Goal: Ask a question

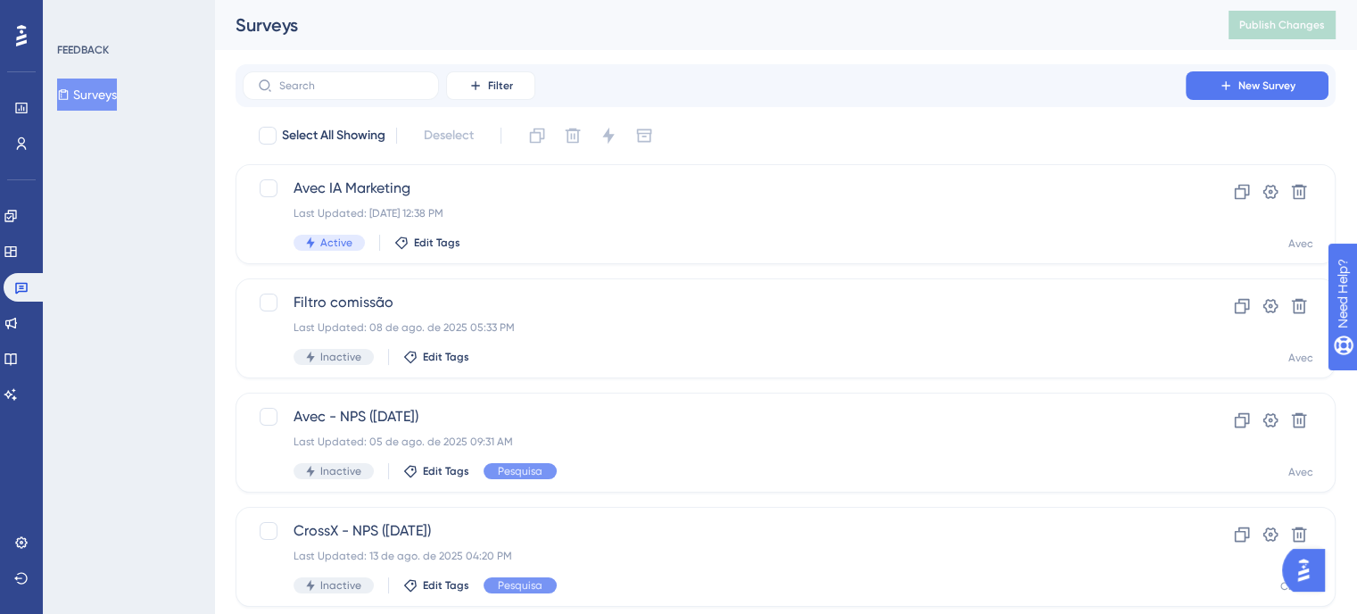
click at [1302, 573] on img "Open AI Assistant Launcher" at bounding box center [1303, 570] width 32 height 32
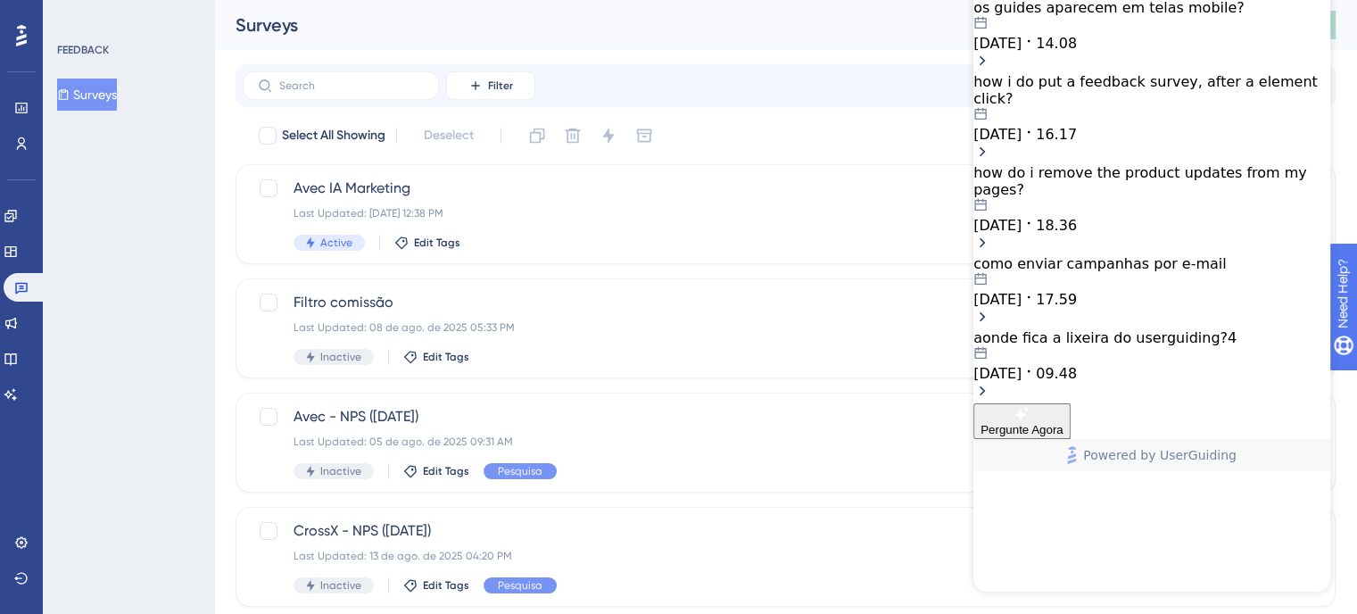
click at [1193, 73] on div "os guides aparecem em telas mobile? [DATE] 14.08" at bounding box center [1151, 36] width 357 height 74
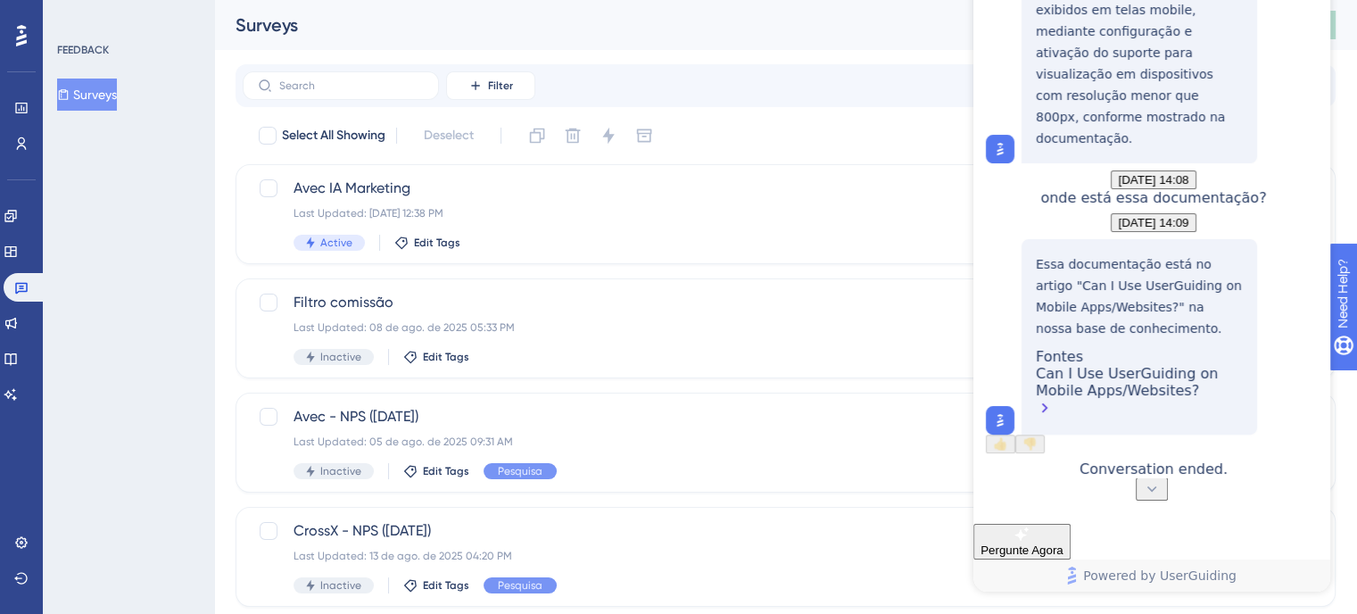
scroll to position [583, 0]
click at [1143, 386] on div "Can I Use UserGuiding on Mobile Apps/Websites?" at bounding box center [1139, 392] width 207 height 55
click at [1096, 407] on div "Can I Use UserGuiding on Mobile Apps/Websites?" at bounding box center [1139, 392] width 207 height 55
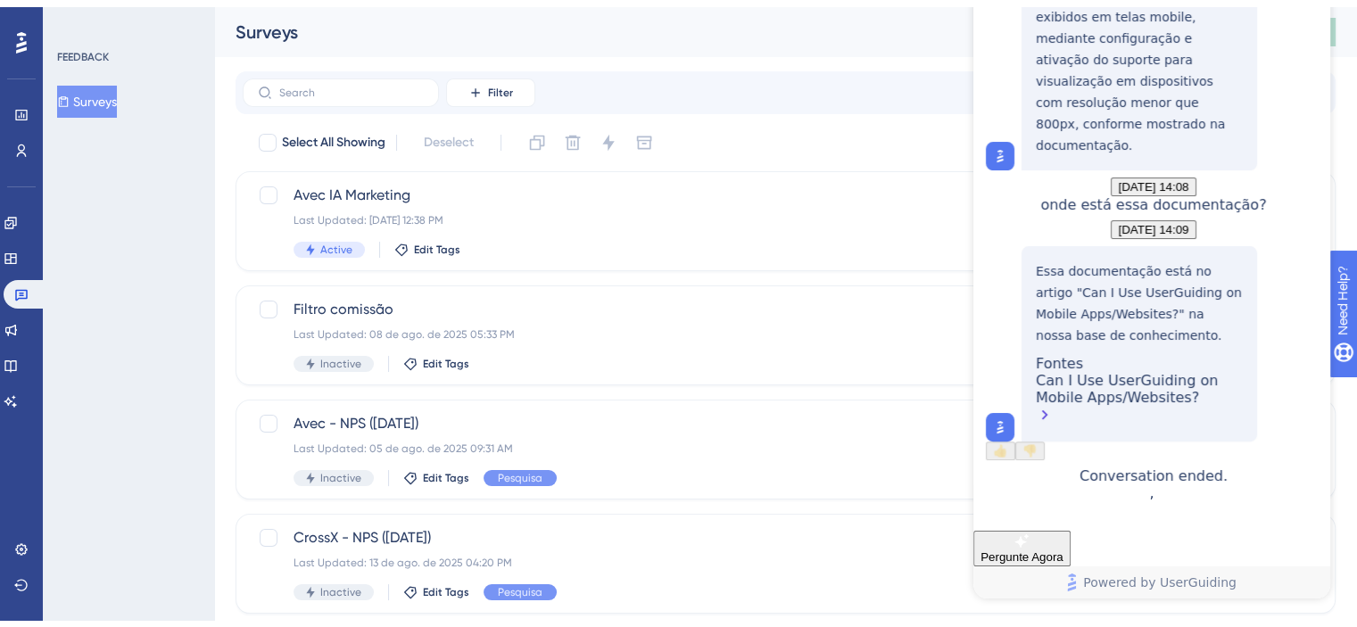
scroll to position [178, 0]
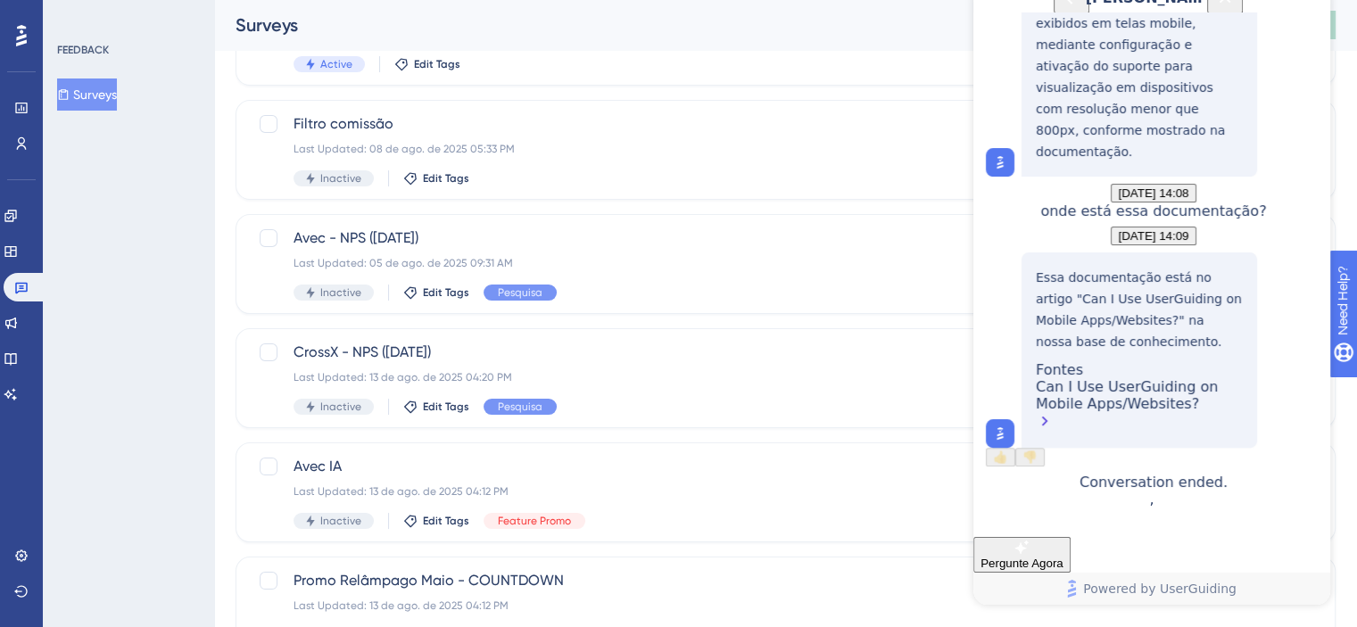
click at [1192, 393] on div "Can I Use UserGuiding on Mobile Apps/Websites?" at bounding box center [1139, 405] width 207 height 55
click at [1173, 398] on div "Can I Use UserGuiding on Mobile Apps/Websites?" at bounding box center [1139, 405] width 207 height 55
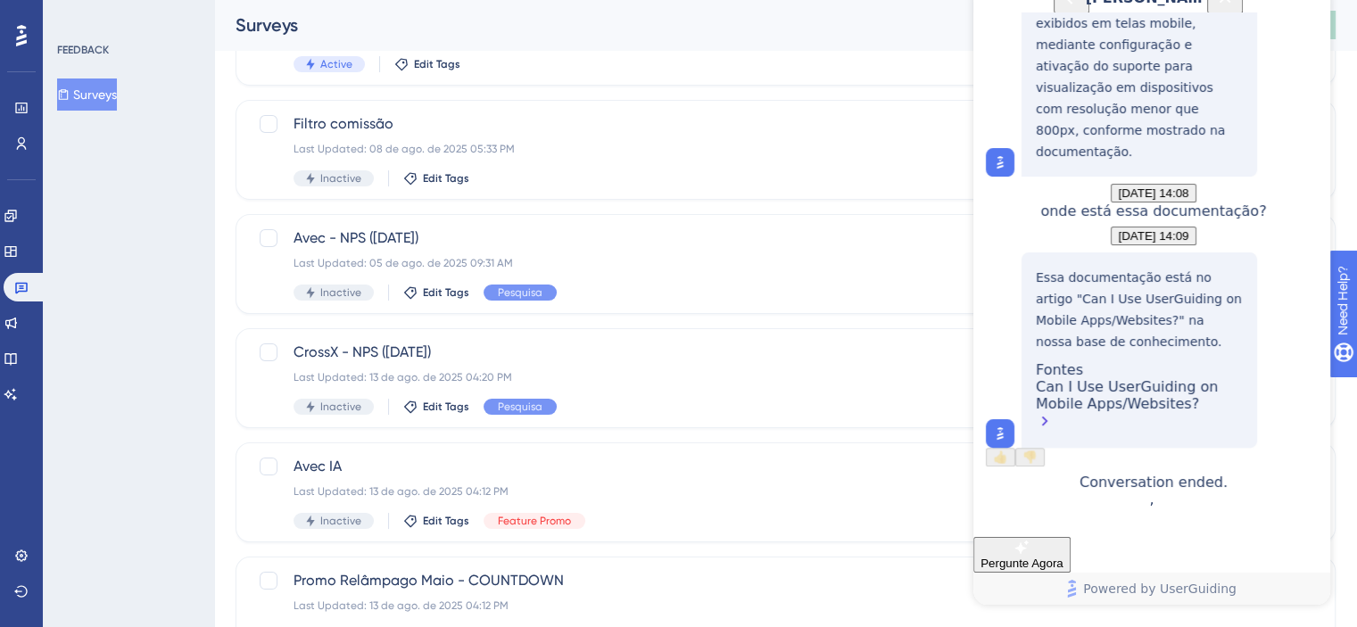
click at [1173, 398] on div "Can I Use UserGuiding on Mobile Apps/Websites?" at bounding box center [1139, 405] width 207 height 55
click at [1163, 394] on div "Can I Use UserGuiding on Mobile Apps/Websites?" at bounding box center [1139, 405] width 207 height 55
drag, startPoint x: 1163, startPoint y: 395, endPoint x: 1168, endPoint y: 411, distance: 16.9
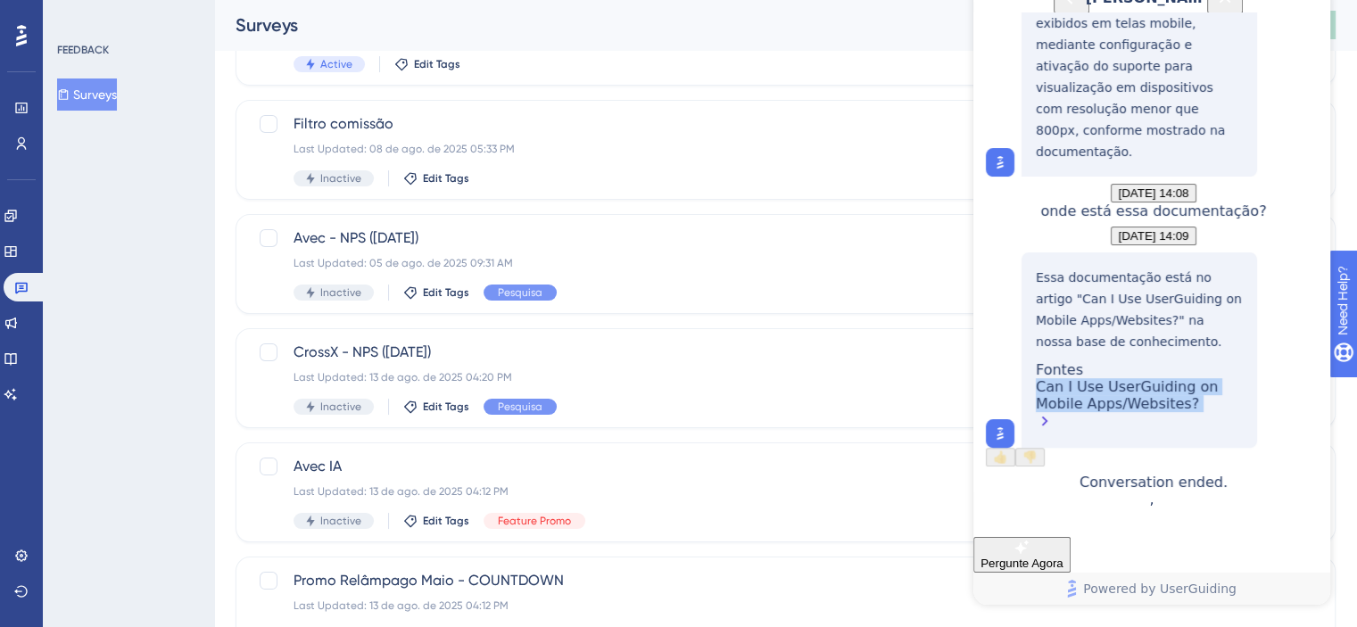
click at [1170, 412] on div "Can I Use UserGuiding on Mobile Apps/Websites?" at bounding box center [1139, 405] width 207 height 55
copy div "Can I Use UserGuiding on Mobile Apps/Websites?"
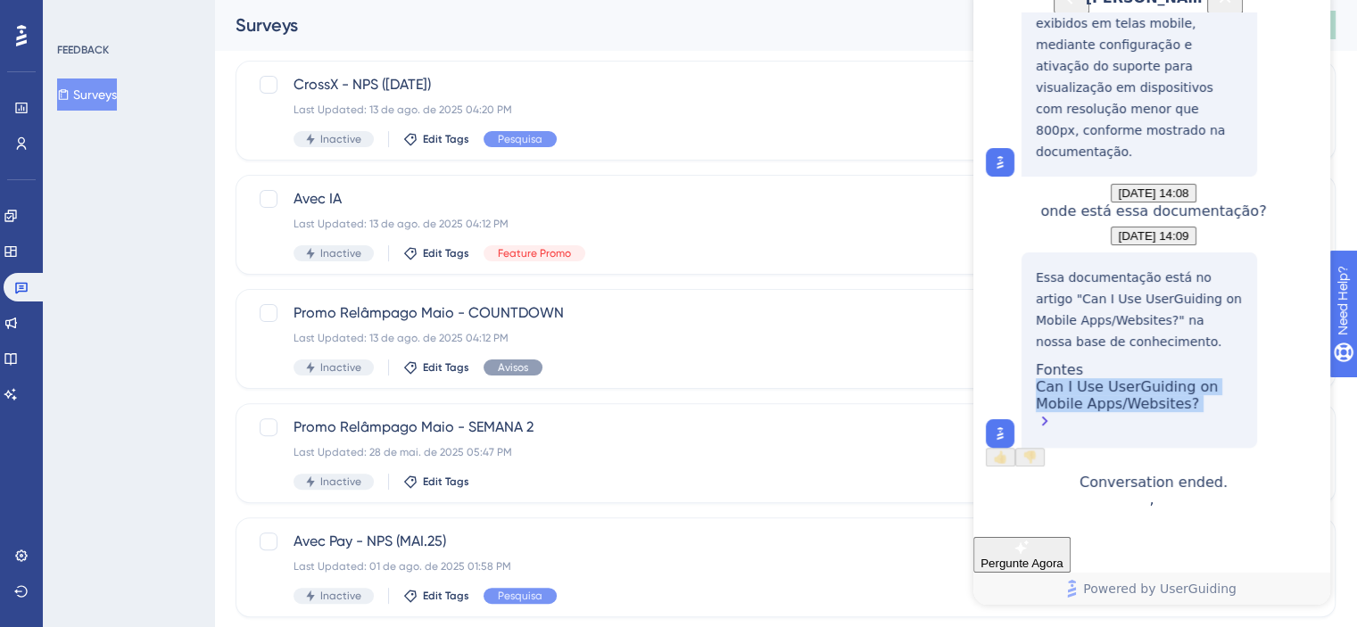
click at [1063, 557] on span "Pergunte Agora" at bounding box center [1022, 563] width 83 height 13
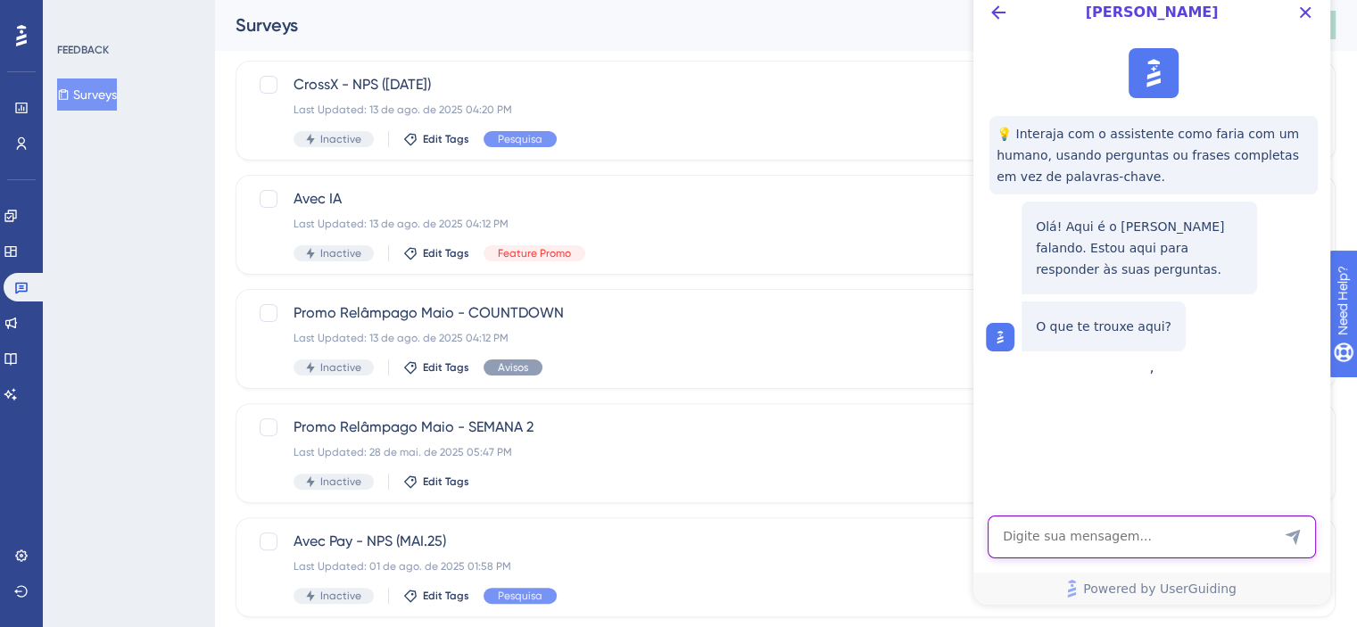
click at [1059, 548] on textarea "AI Assistant Text Input" at bounding box center [1152, 537] width 328 height 43
paste textarea "Recurso de compatibilidade com sites móveis"
drag, startPoint x: 1200, startPoint y: 525, endPoint x: 1265, endPoint y: 521, distance: 65.2
click at [1265, 521] on textarea "gostaria de ativar o recurso beta de Recurso de compatibilidade com sites móveis" at bounding box center [1152, 529] width 328 height 59
type textarea "gostaria de ativar o recurso beta de compatibilidade com sites móveis"
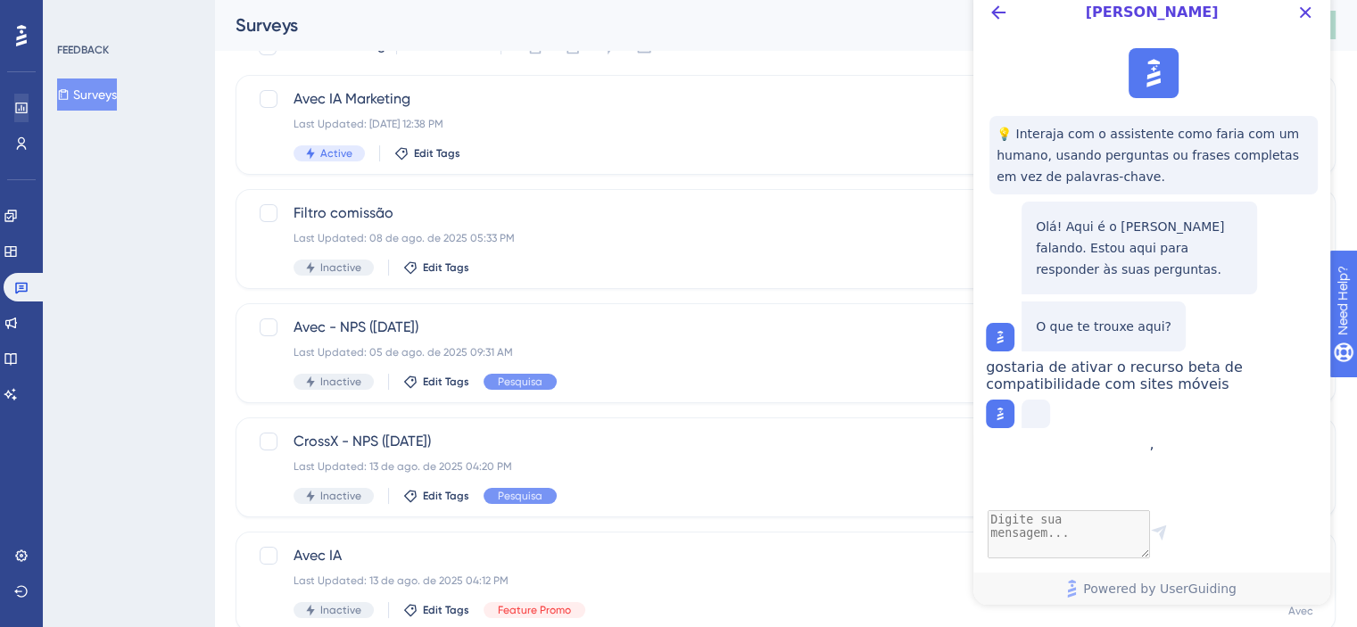
scroll to position [0, 0]
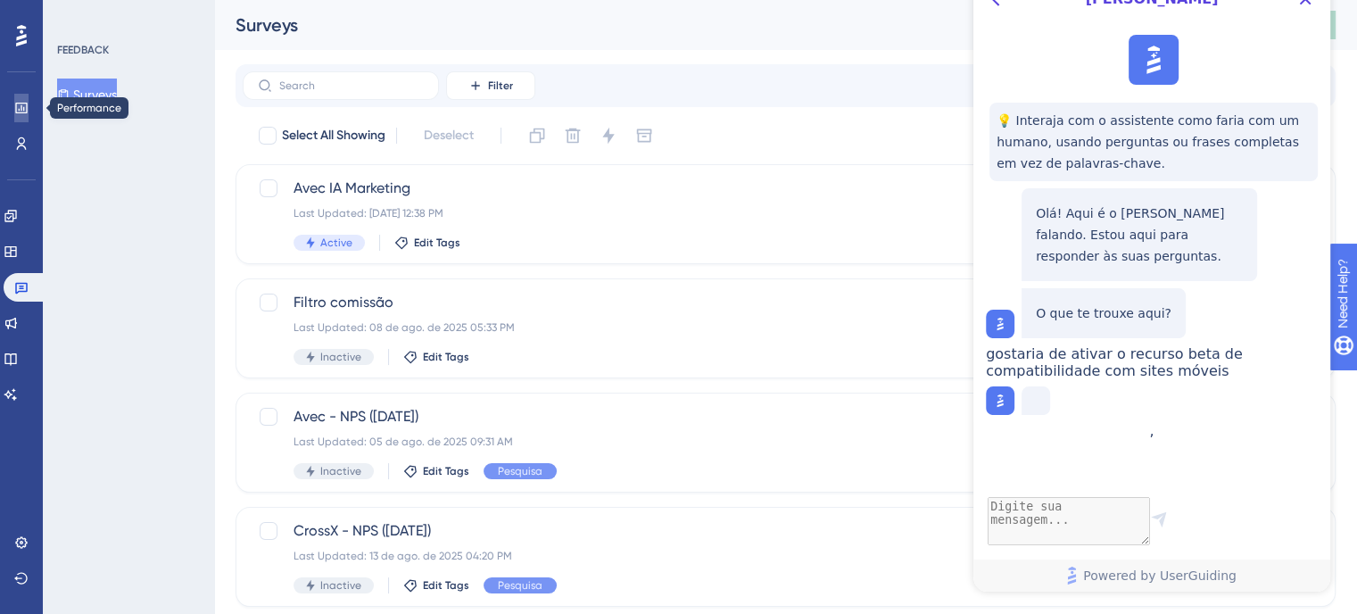
click at [18, 101] on icon at bounding box center [21, 108] width 14 height 14
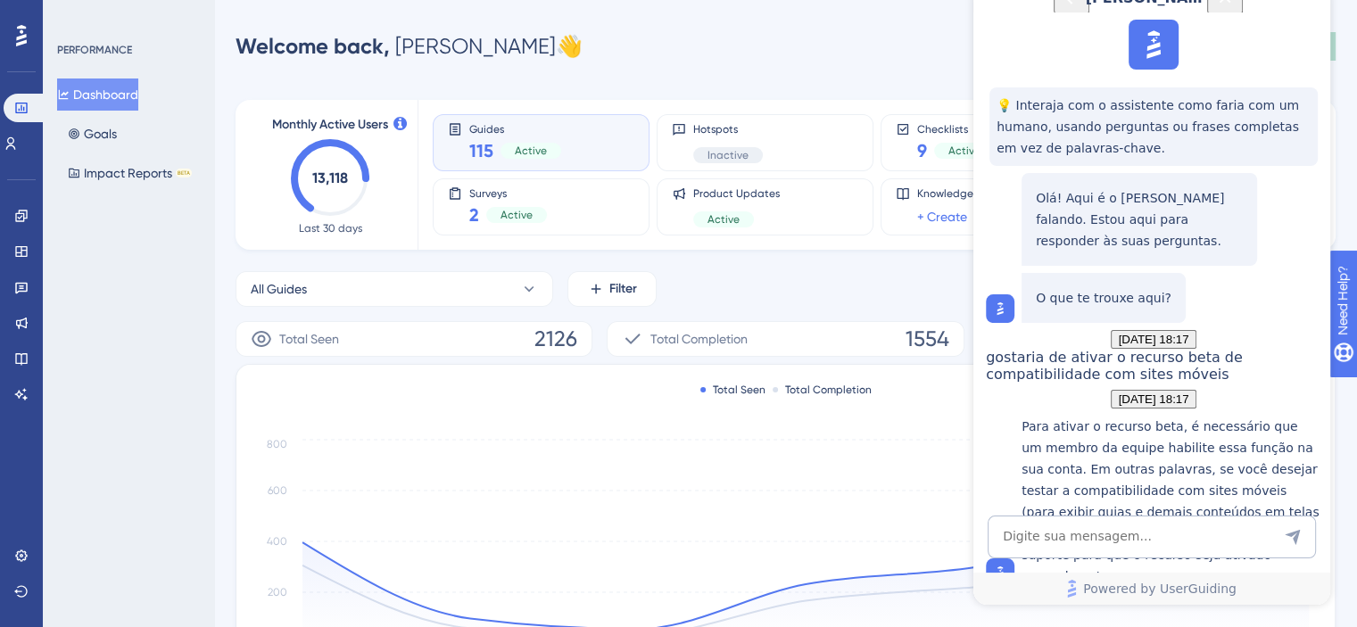
scroll to position [264, 0]
click at [1196, 541] on textarea "AI Assistant Text Input" at bounding box center [1152, 537] width 328 height 43
type textarea "e como faço isso?"
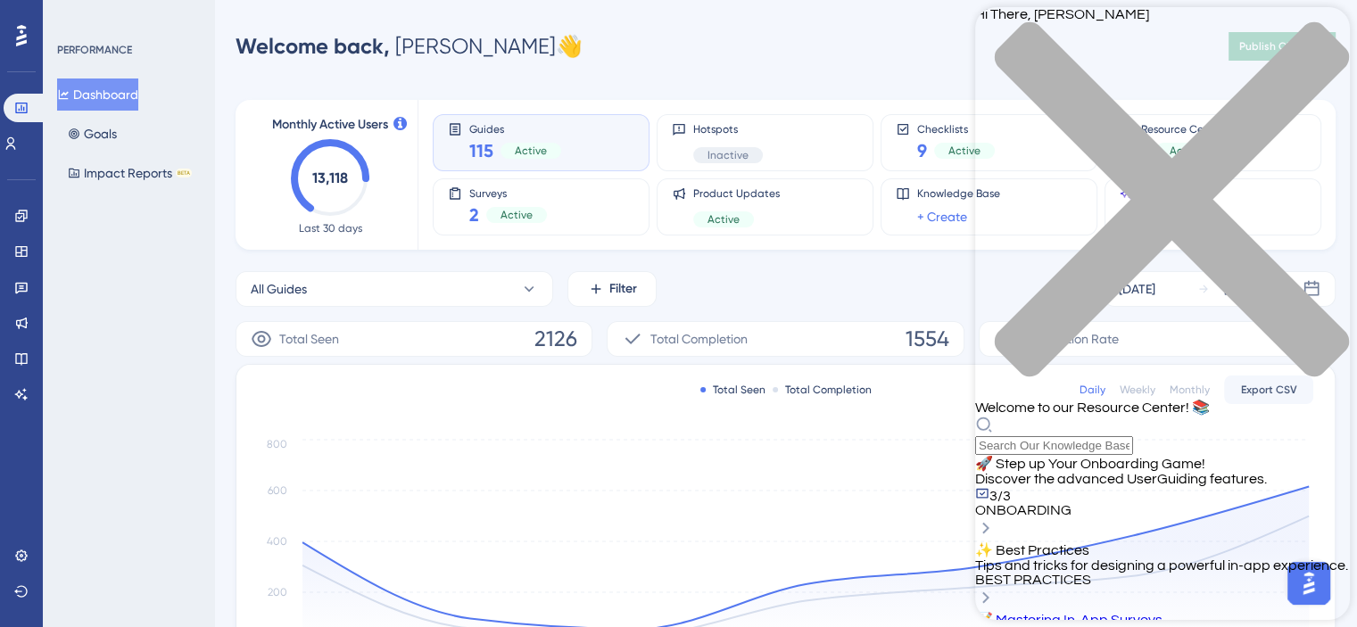
scroll to position [0, 0]
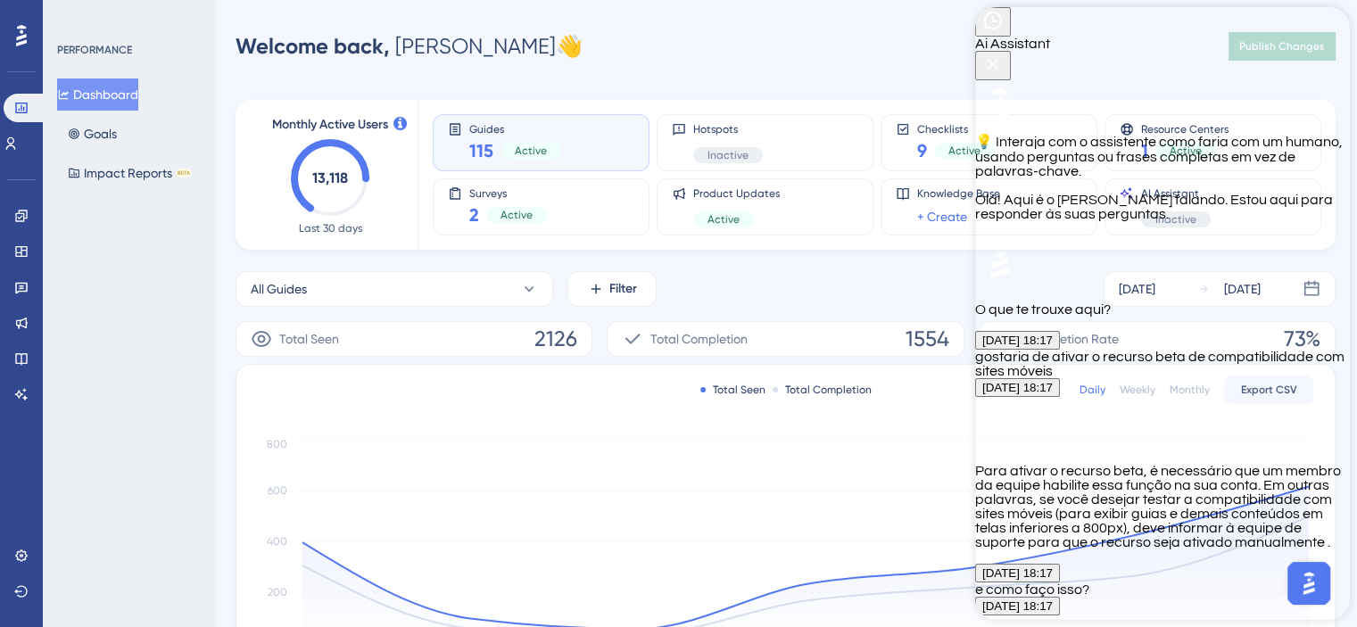
scroll to position [603, 0]
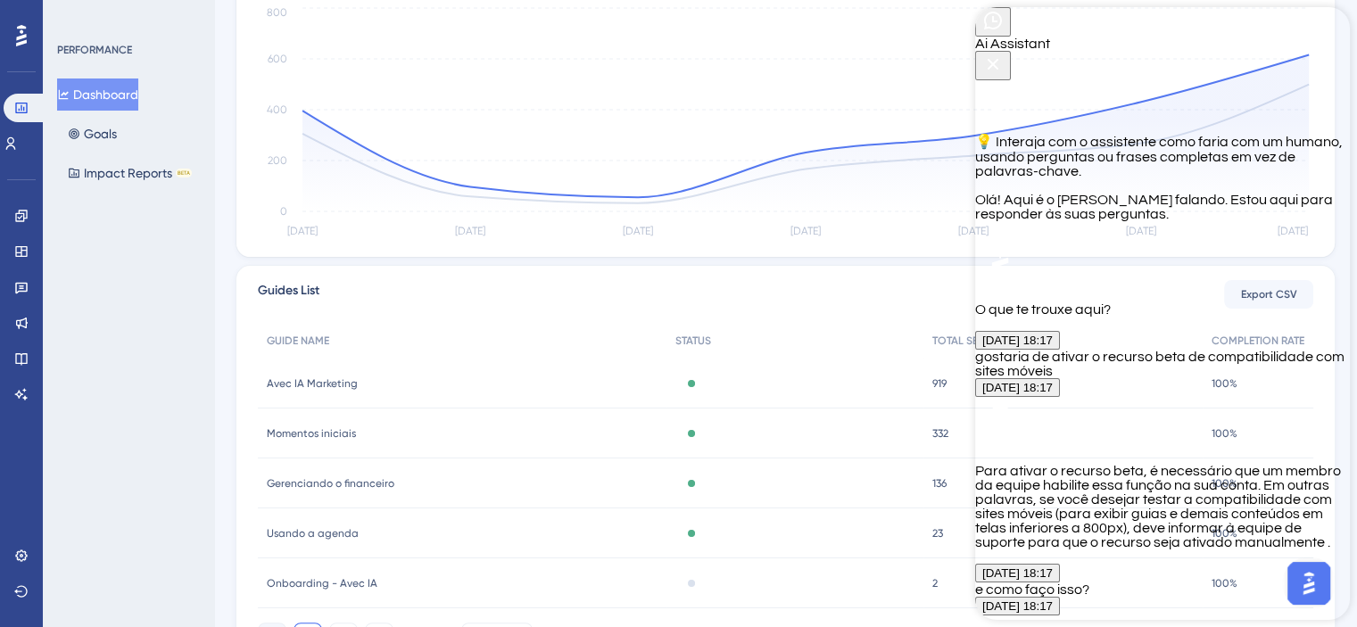
scroll to position [446, 0]
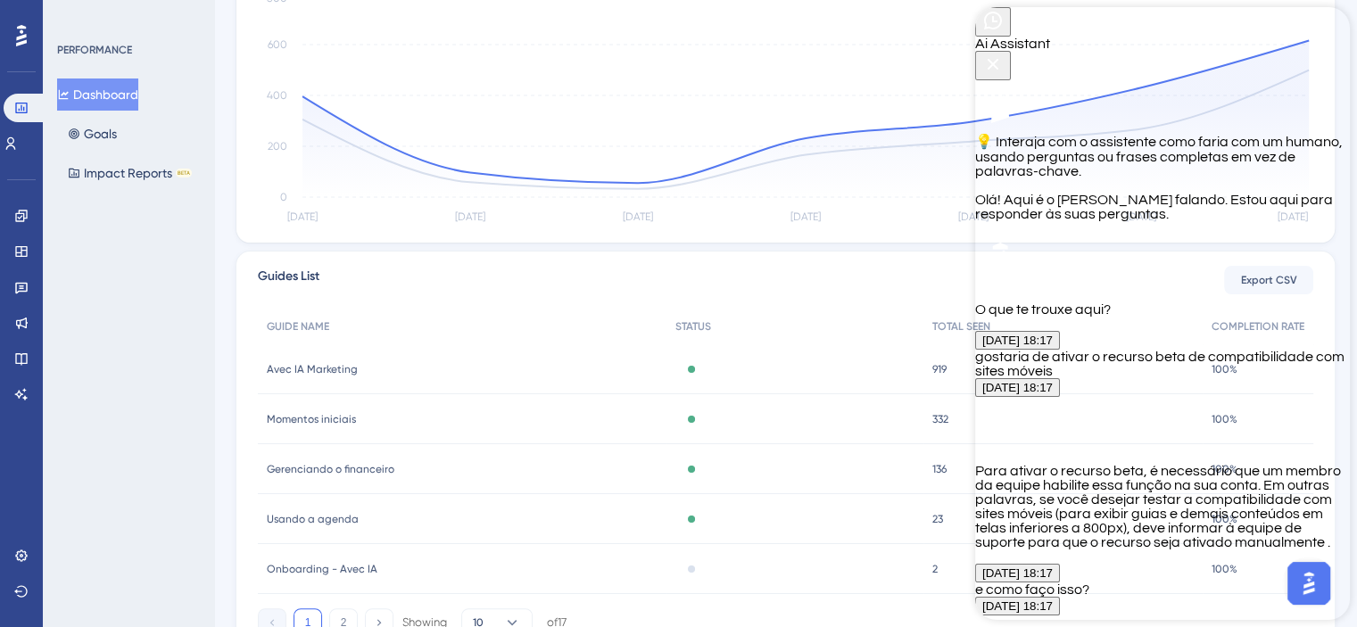
type textarea "e por onde entro em contato?"
click at [1004, 54] on icon "Close Button" at bounding box center [992, 64] width 21 height 21
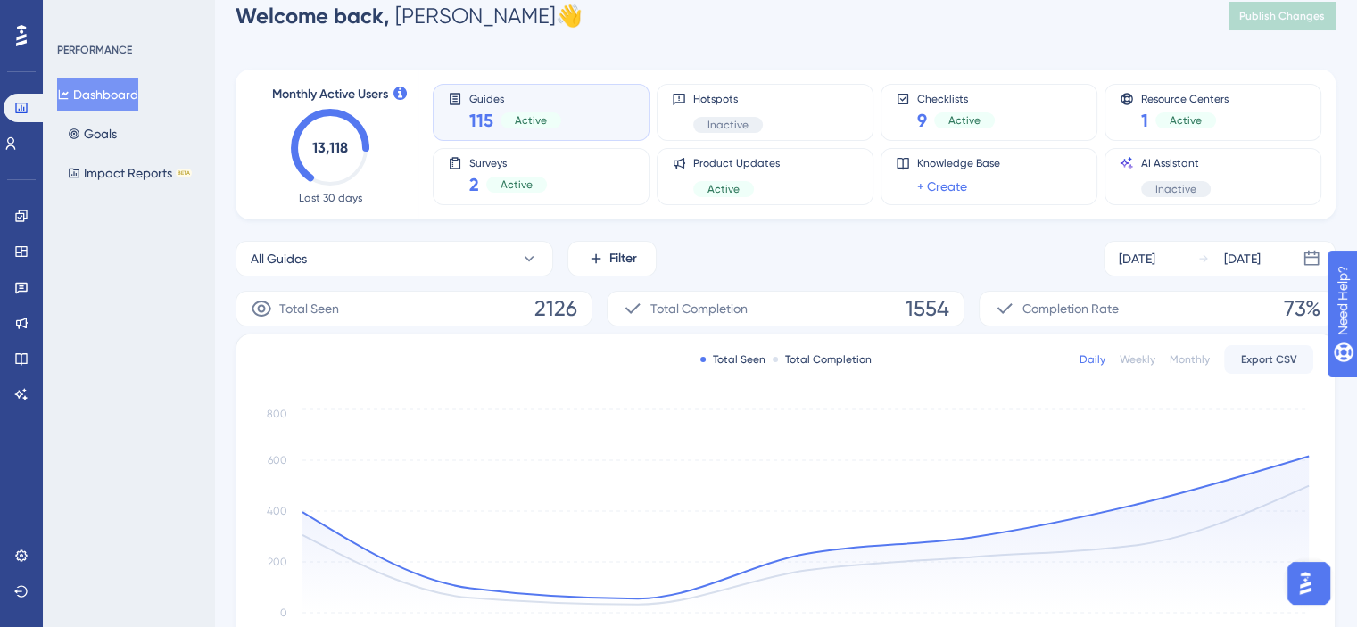
scroll to position [0, 0]
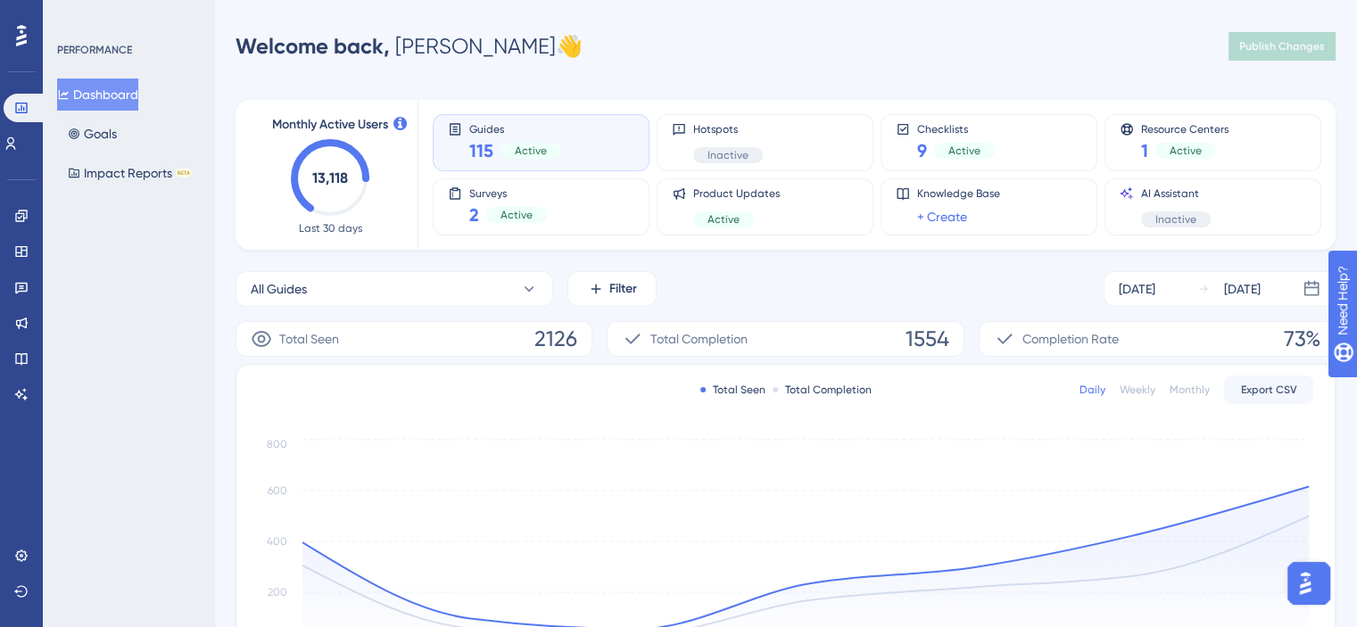
click at [1309, 598] on img "Open AI Assistant Launcher" at bounding box center [1305, 583] width 32 height 32
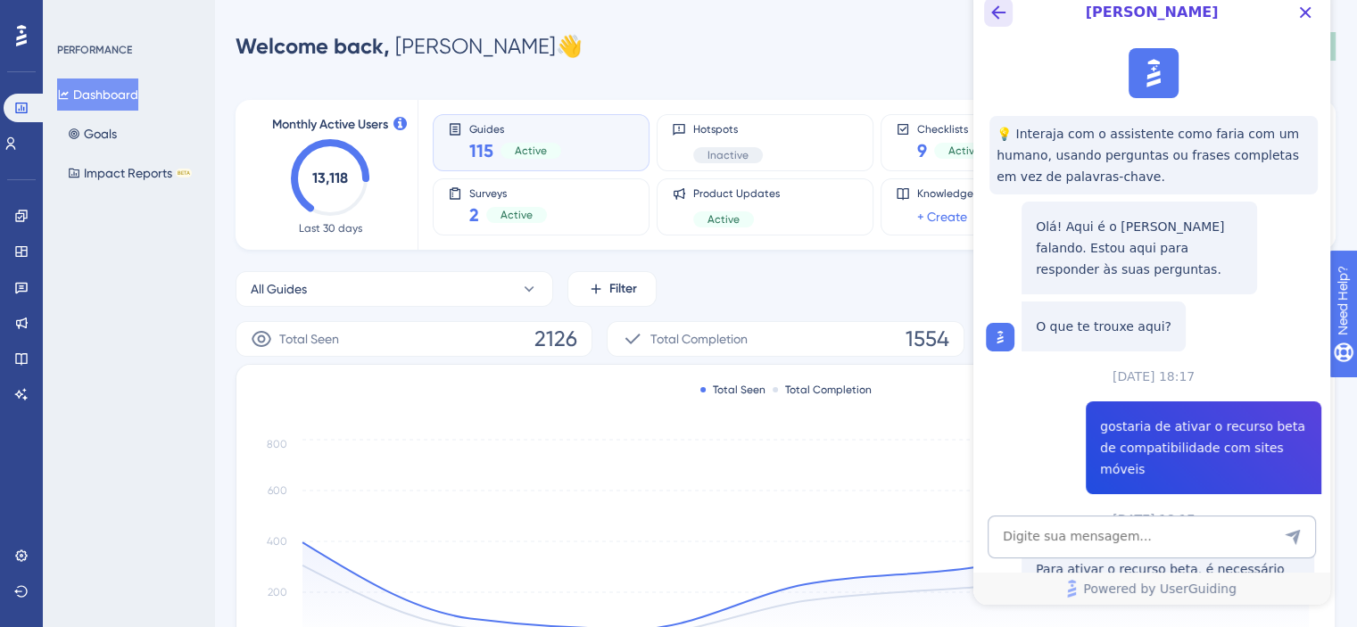
click at [1011, 21] on button "Back Button" at bounding box center [998, 12] width 29 height 29
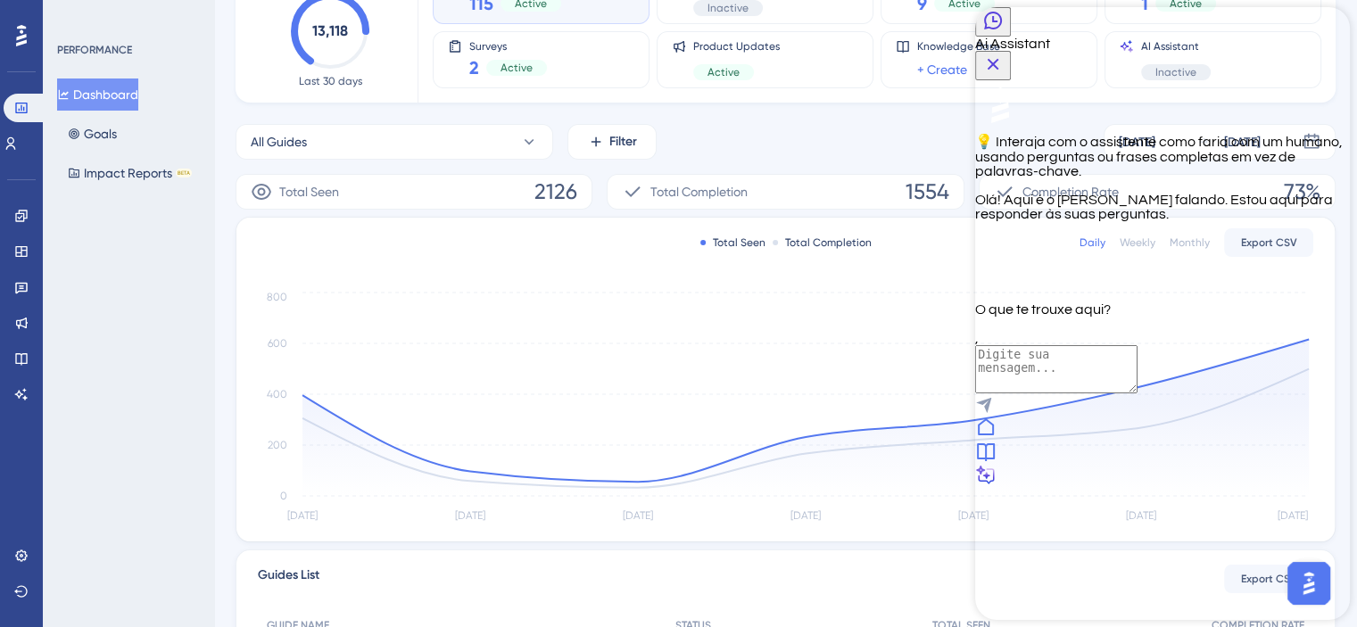
scroll to position [178, 0]
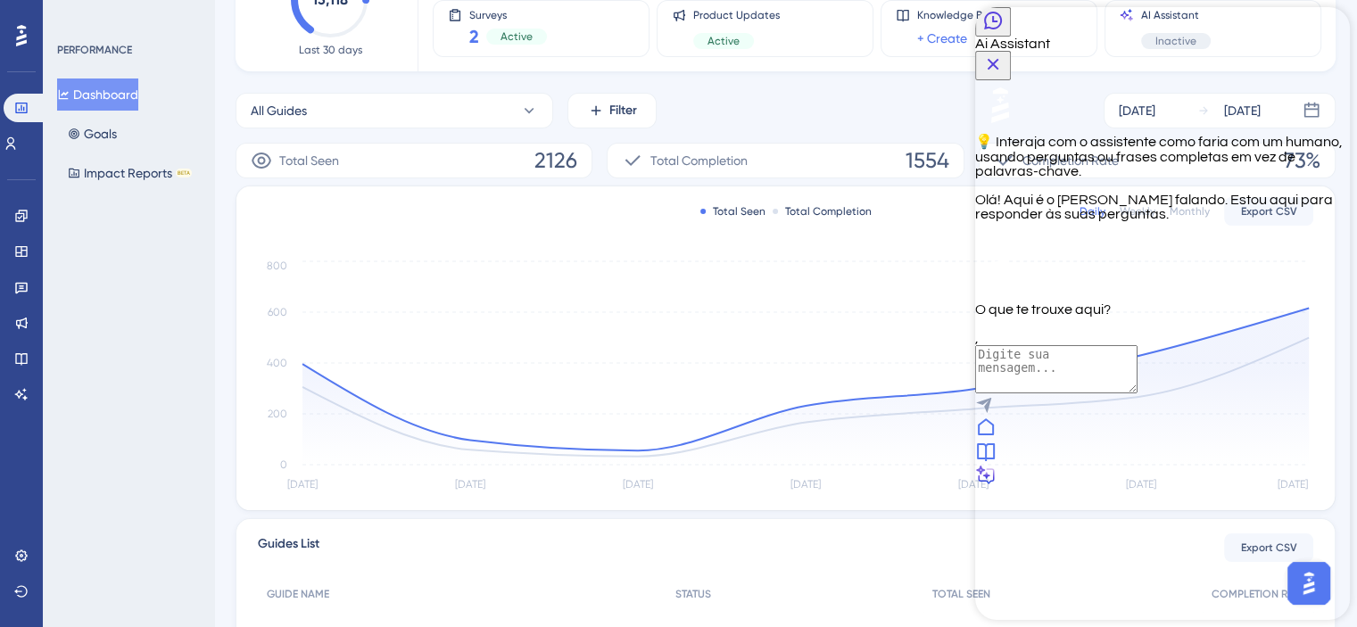
click at [1179, 465] on div at bounding box center [1162, 453] width 375 height 24
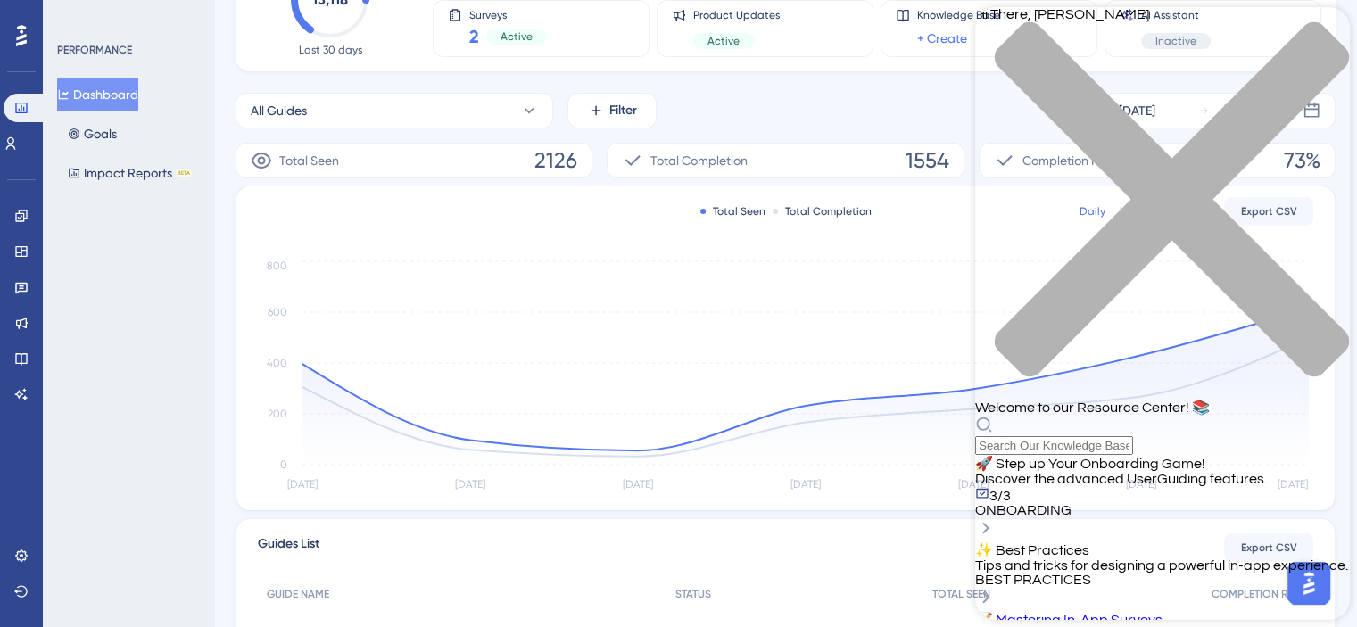
click at [1315, 48] on div "close resource center" at bounding box center [1162, 209] width 375 height 377
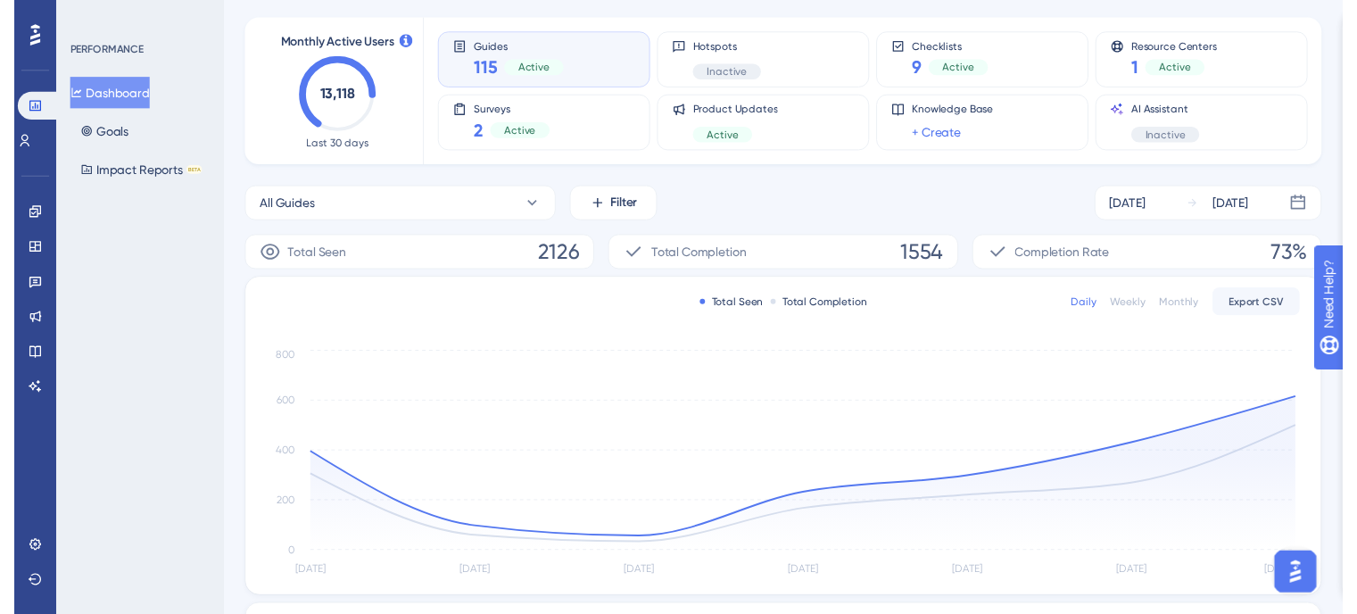
scroll to position [0, 0]
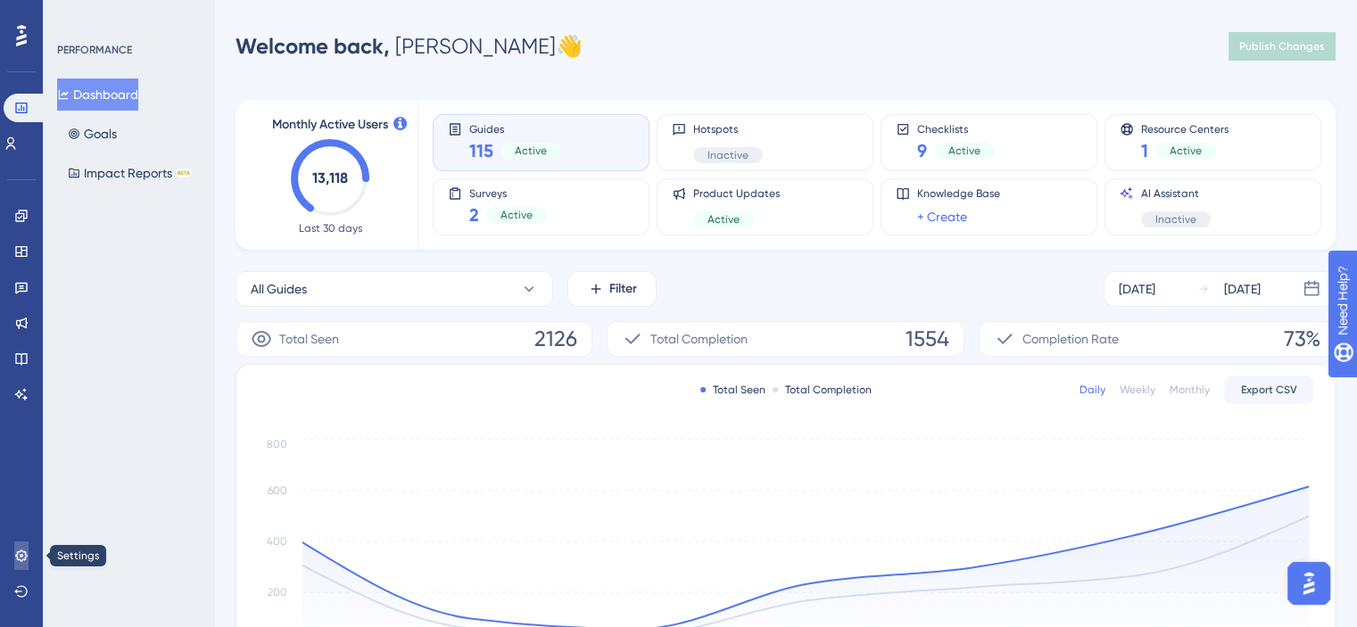
click at [28, 554] on icon at bounding box center [21, 556] width 14 height 14
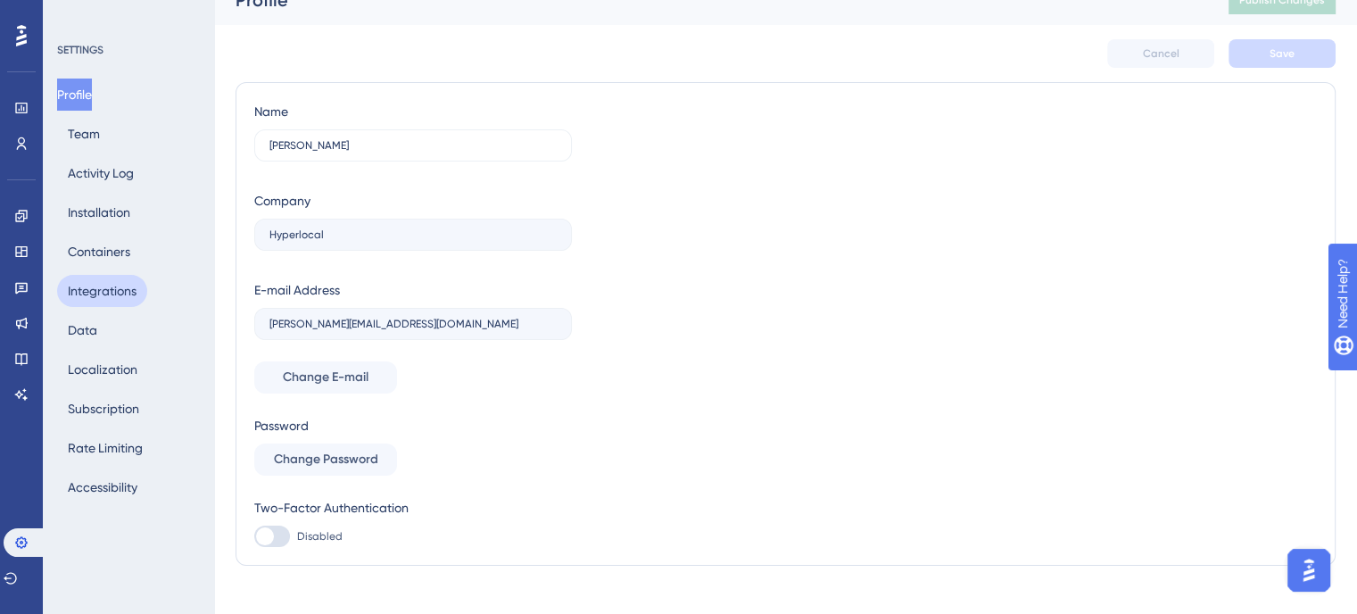
scroll to position [47, 0]
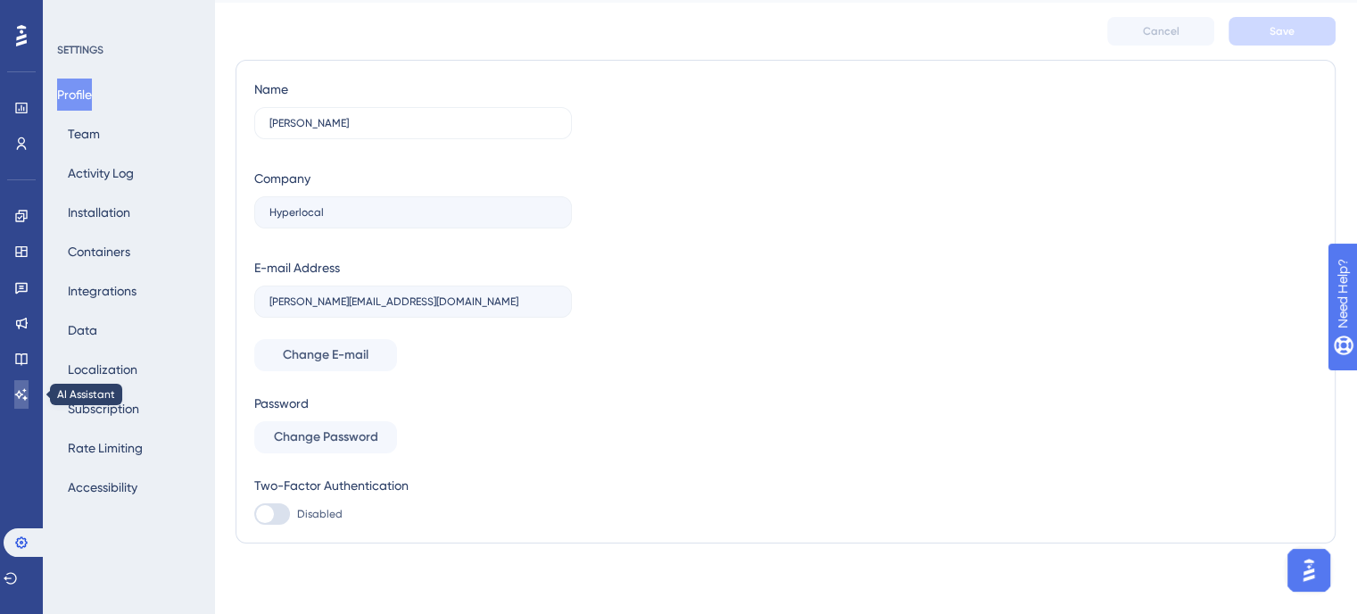
click at [21, 400] on icon at bounding box center [21, 394] width 14 height 14
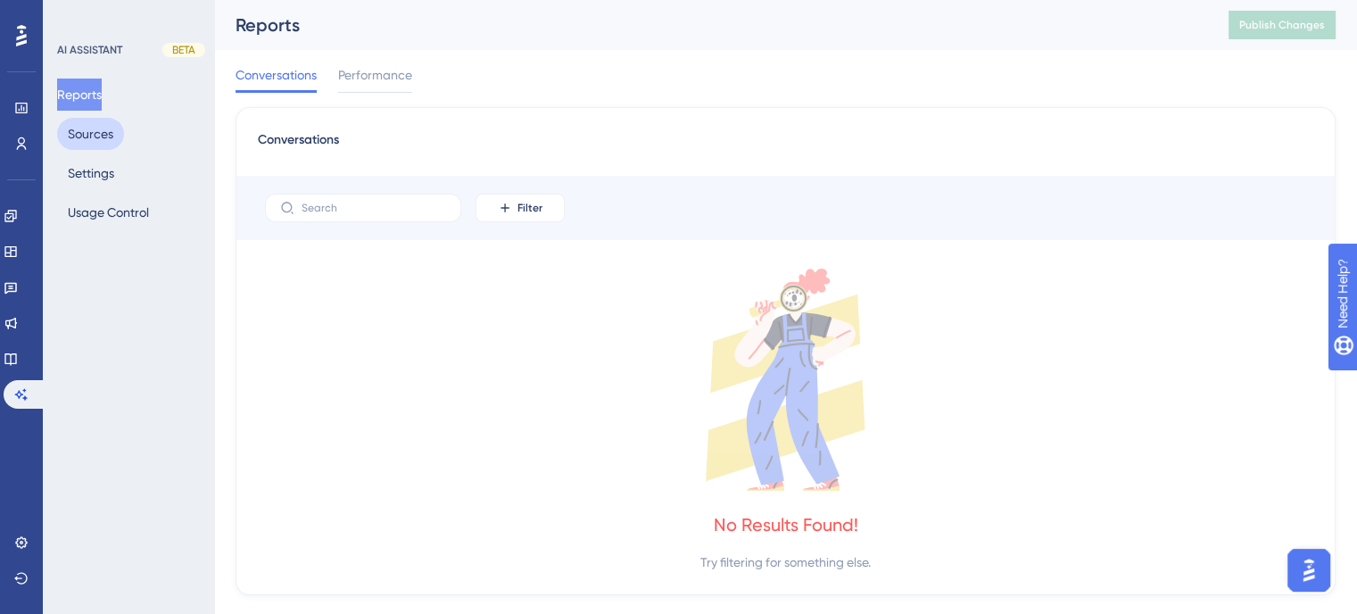
click at [83, 124] on button "Sources" at bounding box center [90, 134] width 67 height 32
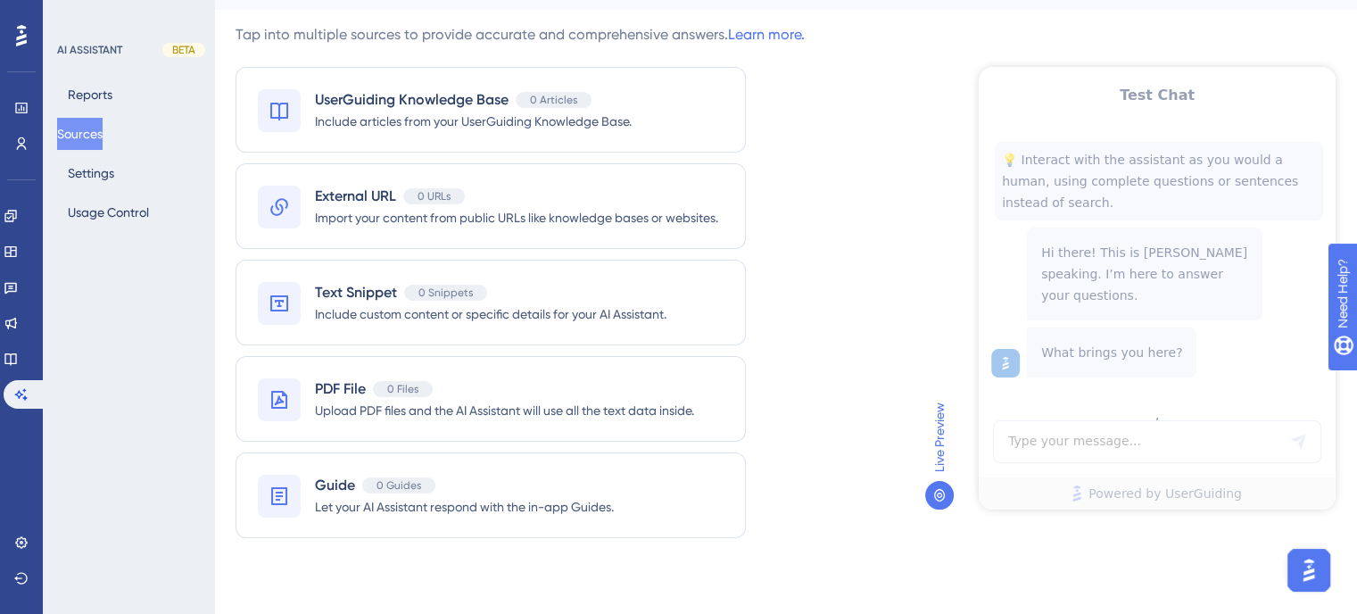
scroll to position [43, 0]
